Goal: Navigation & Orientation: Understand site structure

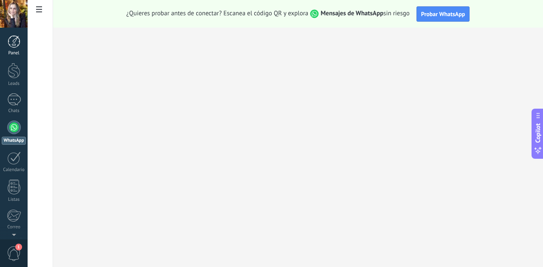
click at [16, 43] on div at bounding box center [14, 41] width 13 height 13
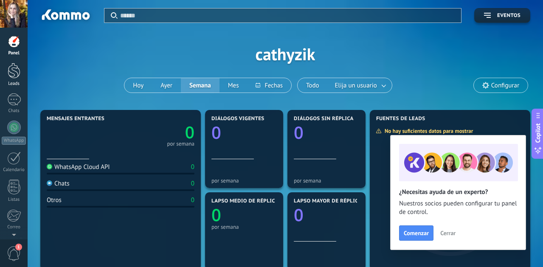
click at [12, 67] on div at bounding box center [14, 71] width 13 height 16
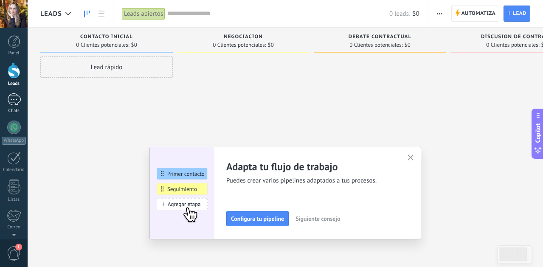
click at [13, 101] on div at bounding box center [14, 99] width 14 height 12
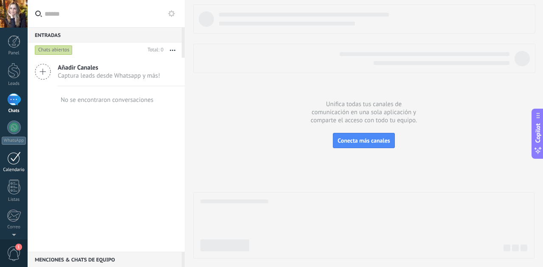
click at [14, 160] on div at bounding box center [14, 158] width 14 height 13
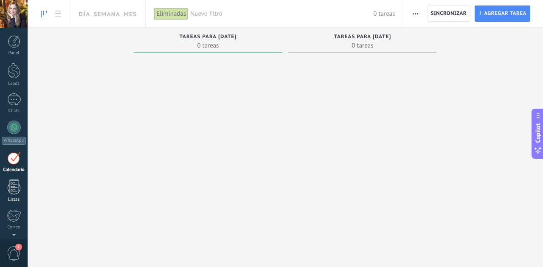
click at [17, 186] on div at bounding box center [14, 187] width 13 height 15
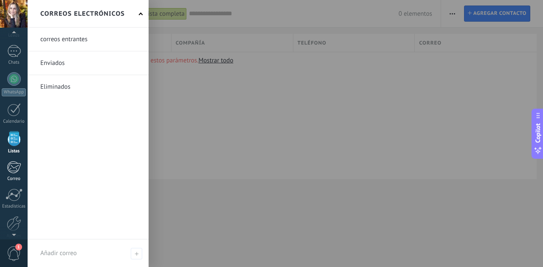
scroll to position [86, 0]
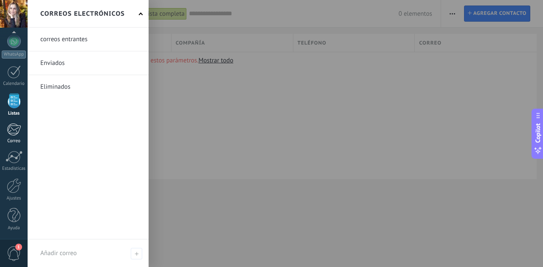
click at [14, 131] on div at bounding box center [14, 129] width 14 height 13
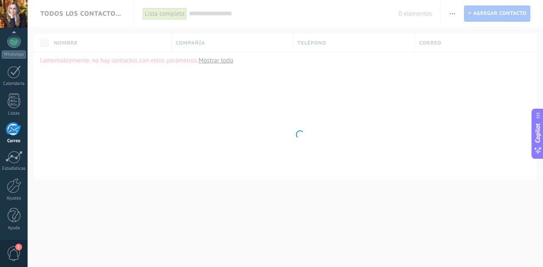
scroll to position [82, 0]
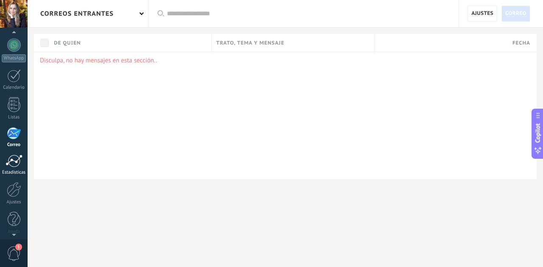
click at [16, 158] on div at bounding box center [14, 161] width 17 height 13
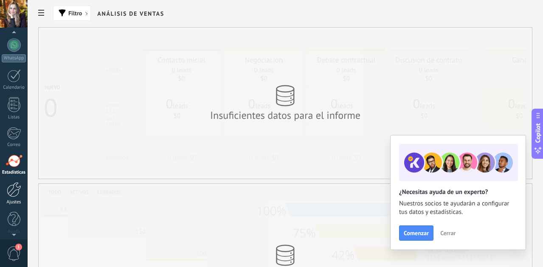
click at [16, 185] on div at bounding box center [14, 189] width 14 height 15
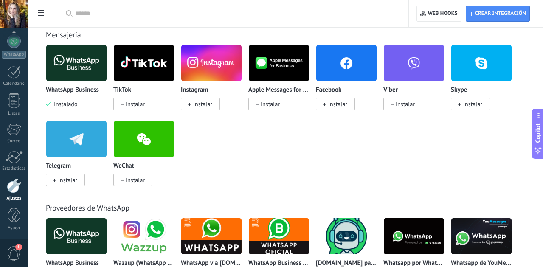
scroll to position [171, 0]
